Goal: Check status: Check status

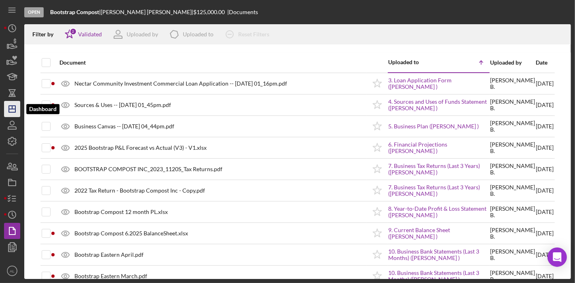
click at [10, 114] on icon "Icon/Dashboard" at bounding box center [12, 109] width 20 height 20
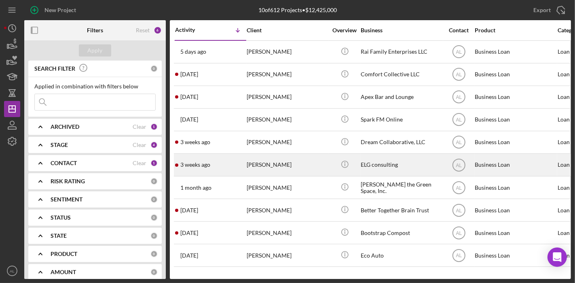
click at [368, 159] on div "ELG consulting" at bounding box center [401, 164] width 81 height 21
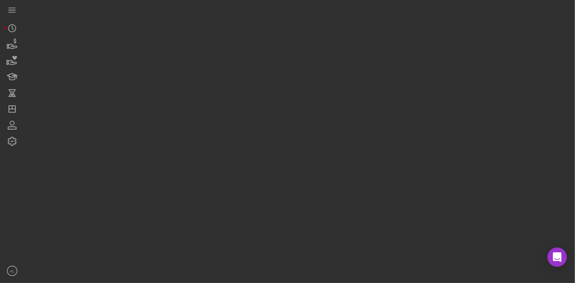
click at [368, 159] on div at bounding box center [297, 139] width 547 height 279
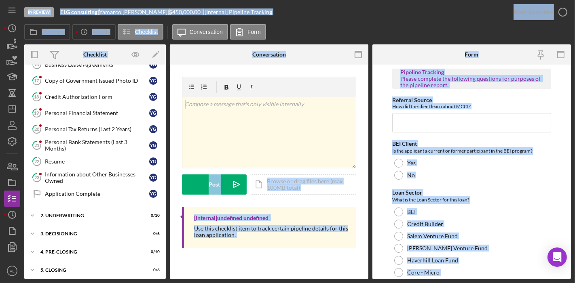
scroll to position [335, 0]
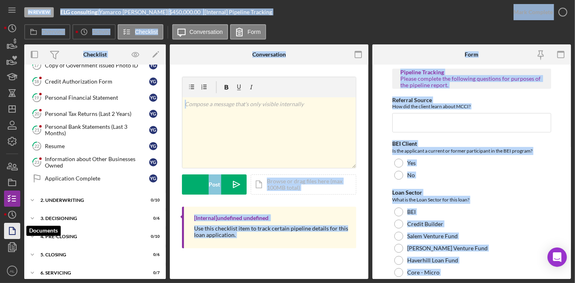
click at [13, 229] on icon "button" at bounding box center [14, 229] width 2 height 2
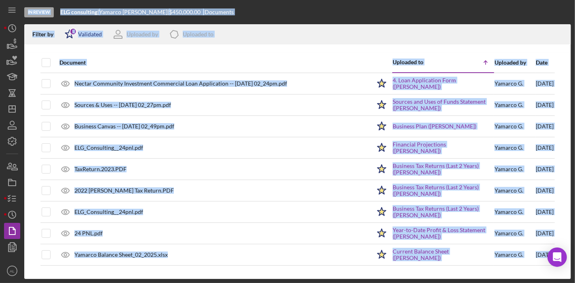
click at [95, 35] on div "Validated" at bounding box center [90, 34] width 24 height 6
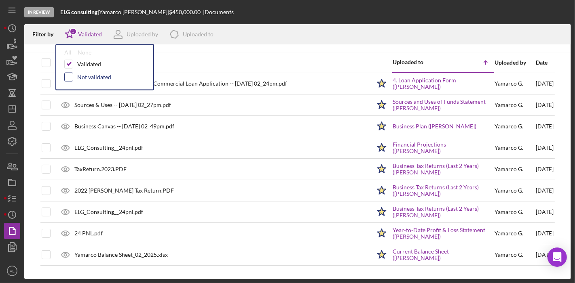
click at [72, 78] on input "checkbox" at bounding box center [69, 77] width 8 height 8
checkbox input "true"
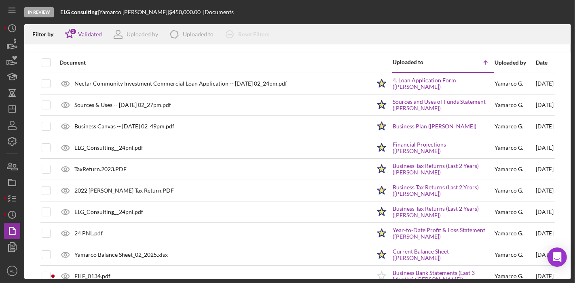
click at [232, 47] on div at bounding box center [297, 48] width 547 height 8
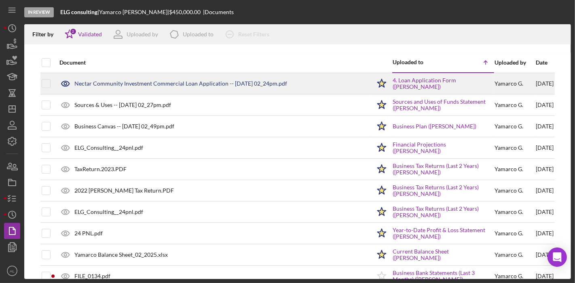
click at [64, 84] on icon at bounding box center [65, 83] width 2 height 2
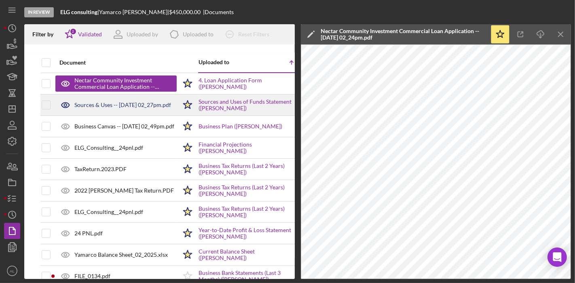
click at [115, 107] on div "Sources & Uses -- [DATE] 02_27pm.pdf" at bounding box center [122, 105] width 97 height 6
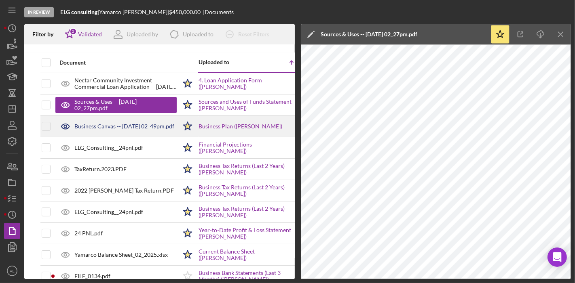
click at [92, 133] on div "Business Canvas -- [DATE] 02_49pm.pdf" at bounding box center [115, 126] width 121 height 20
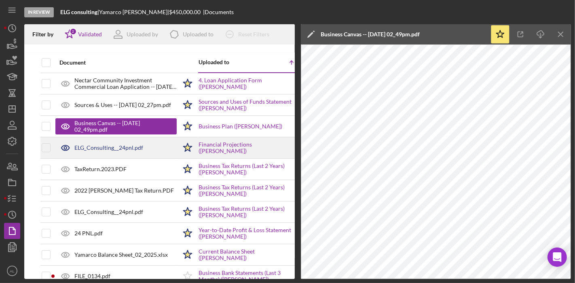
click at [105, 153] on div "ELG_Consulting__24pnl.pdf" at bounding box center [115, 148] width 121 height 20
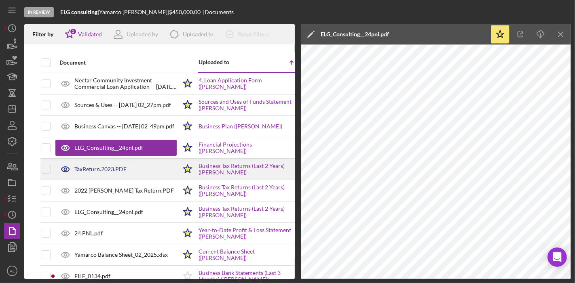
click at [108, 170] on div "TaxReturn.2023.PDF" at bounding box center [100, 169] width 52 height 6
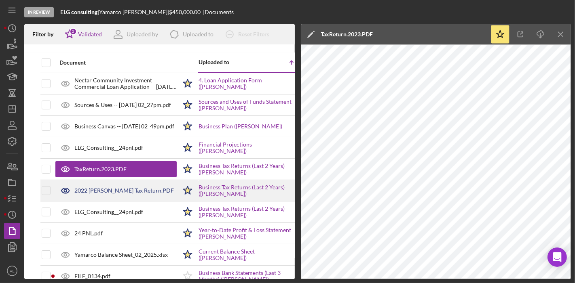
click at [137, 192] on div "2022 [PERSON_NAME] Tax Return.PDF" at bounding box center [123, 191] width 99 height 6
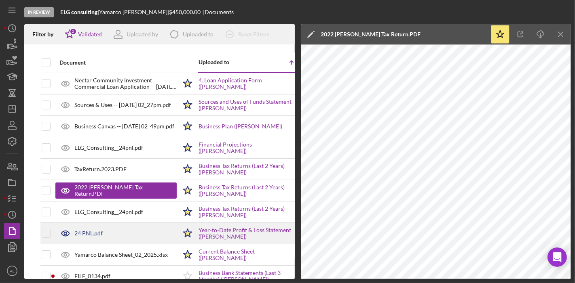
click at [98, 237] on div "24 PNL.pdf" at bounding box center [115, 234] width 121 height 20
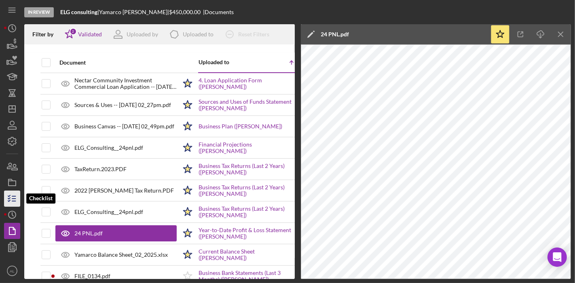
click at [10, 204] on icon "button" at bounding box center [12, 199] width 20 height 20
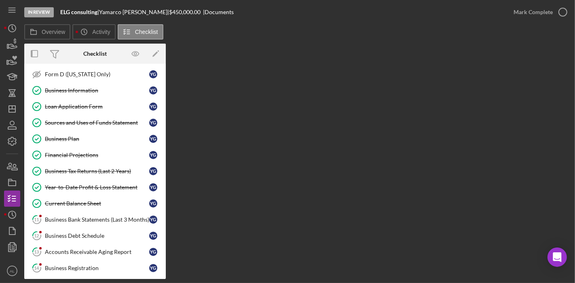
scroll to position [83, 0]
click at [109, 184] on div "Year-to-Date Profit & Loss Statement" at bounding box center [97, 187] width 104 height 6
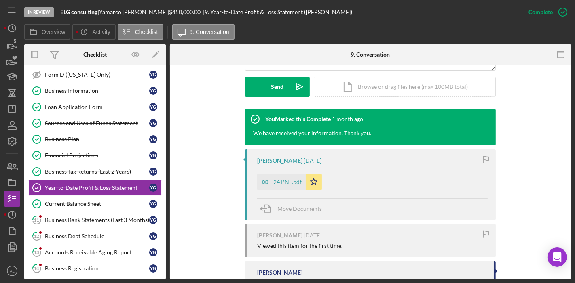
scroll to position [224, 0]
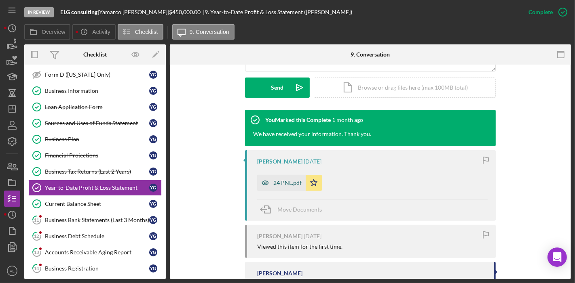
click at [287, 180] on div "24 PNL.pdf" at bounding box center [287, 183] width 28 height 6
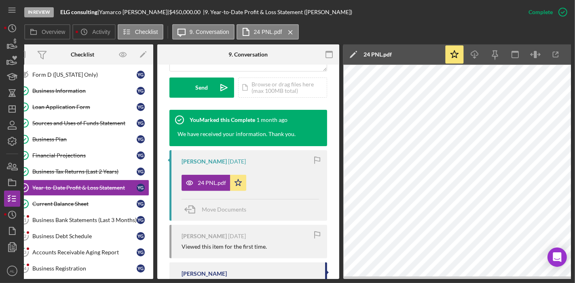
scroll to position [0, 27]
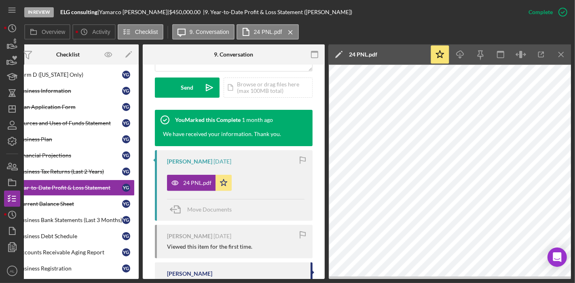
drag, startPoint x: 324, startPoint y: 215, endPoint x: 319, endPoint y: 230, distance: 15.7
click at [319, 230] on div "Year-to-Date Profit & Loss Statement Year-to-Date Profit & Loss Statement This …" at bounding box center [234, 172] width 182 height 215
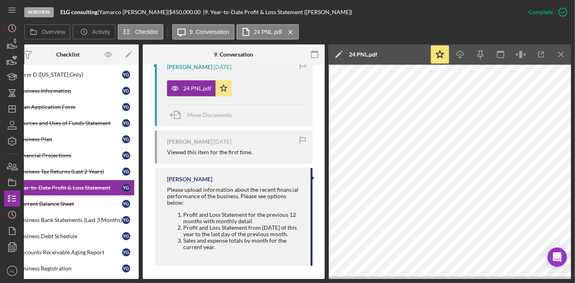
scroll to position [0, 0]
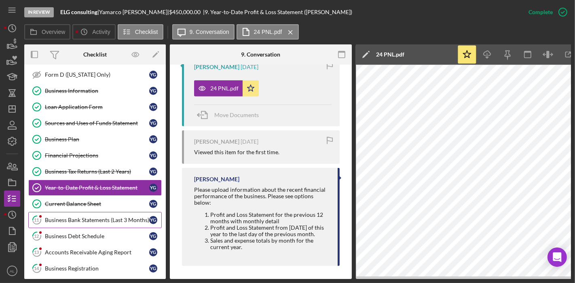
click at [85, 218] on div "Business Bank Statements (Last 3 Months)" at bounding box center [97, 220] width 104 height 6
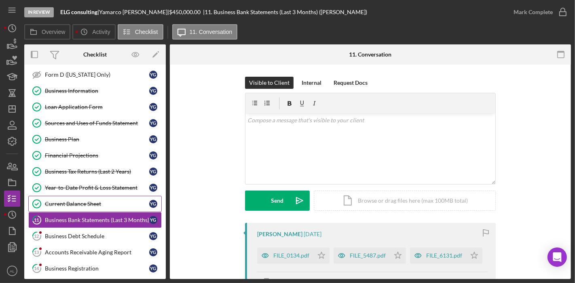
click at [102, 196] on link "Current Balance Sheet Current Balance Sheet Y G" at bounding box center [94, 204] width 133 height 16
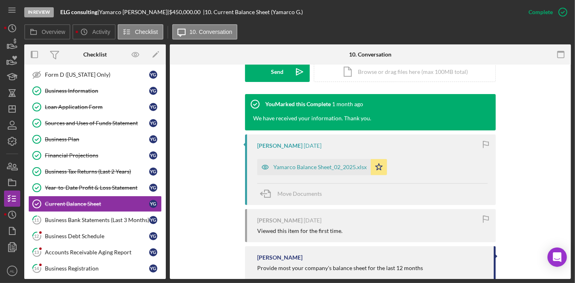
scroll to position [241, 0]
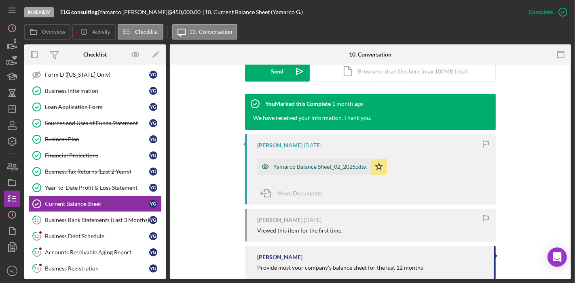
click at [319, 169] on div "Yamarco Balance Sheet_02_2025.xlsx" at bounding box center [319, 167] width 93 height 6
